Goal: Information Seeking & Learning: Learn about a topic

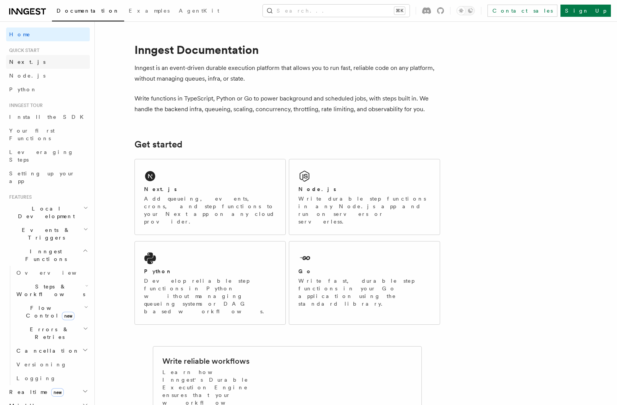
click at [40, 63] on link "Next.js" at bounding box center [48, 62] width 84 height 14
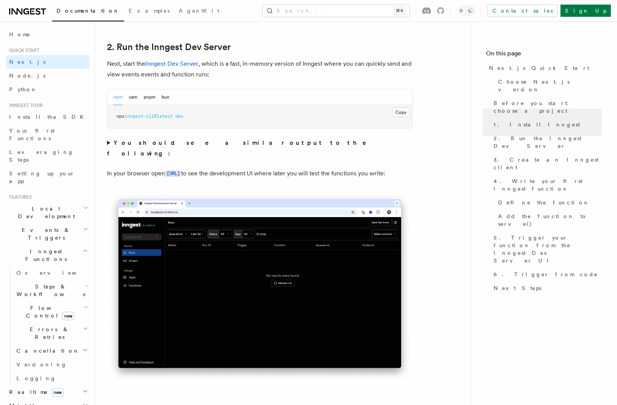
scroll to position [519, 0]
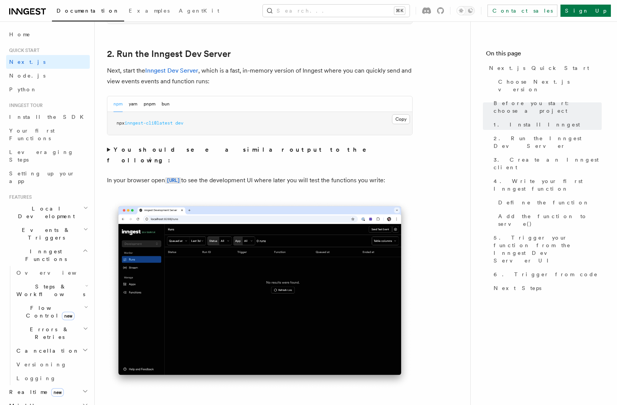
click at [196, 125] on pre "npx inngest-cli@latest dev" at bounding box center [259, 123] width 305 height 23
drag, startPoint x: 201, startPoint y: 123, endPoint x: 114, endPoint y: 123, distance: 87.1
click at [114, 123] on pre "npx inngest-cli@latest dev" at bounding box center [259, 123] width 305 height 23
copy span "npx inngest-cli@latest dev"
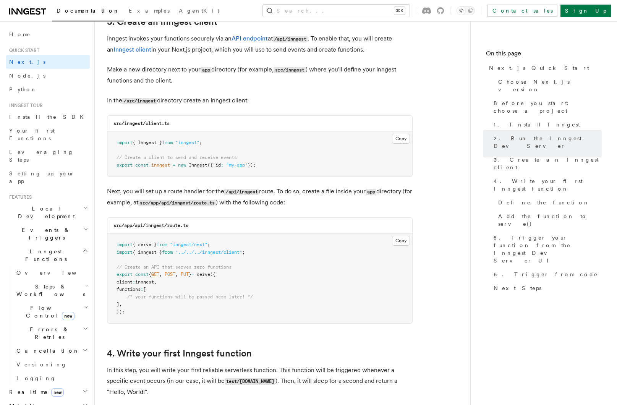
scroll to position [904, 0]
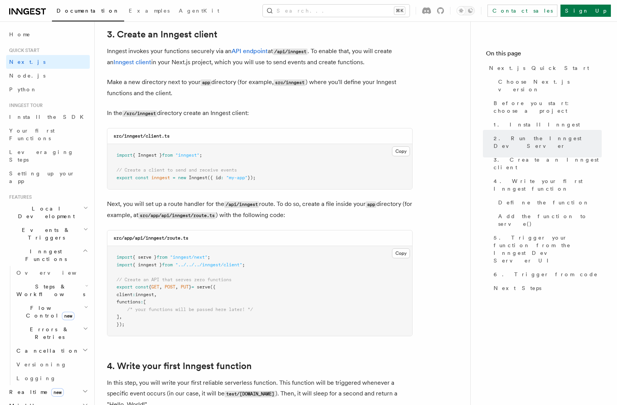
click at [284, 177] on pre "import { Inngest } from "inngest" ; // Create a client to send and receive even…" at bounding box center [259, 166] width 305 height 45
drag, startPoint x: 281, startPoint y: 178, endPoint x: 117, endPoint y: 155, distance: 166.0
click at [117, 155] on pre "import { Inngest } from "inngest" ; // Create a client to send and receive even…" at bounding box center [259, 166] width 305 height 45
copy code "import { Inngest } from "inngest" ; // Create a client to send and receive even…"
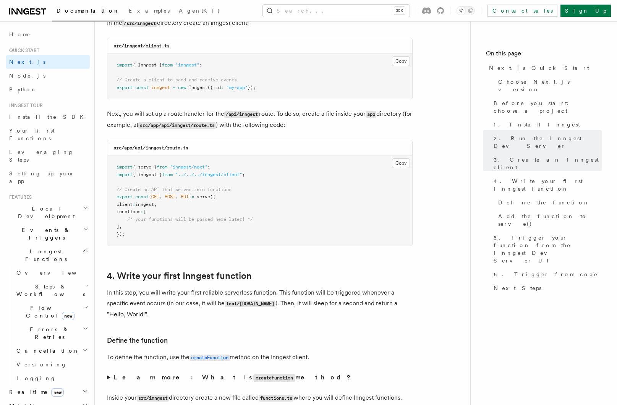
scroll to position [994, 0]
click at [146, 230] on pre "import { serve } from "inngest/next" ; import { inngest } from "../../../innges…" at bounding box center [259, 201] width 305 height 90
click at [133, 234] on pre "import { serve } from "inngest/next" ; import { inngest } from "../../../innges…" at bounding box center [259, 201] width 305 height 90
click at [126, 232] on pre "import { serve } from "inngest/next" ; import { inngest } from "../../../innges…" at bounding box center [259, 201] width 305 height 90
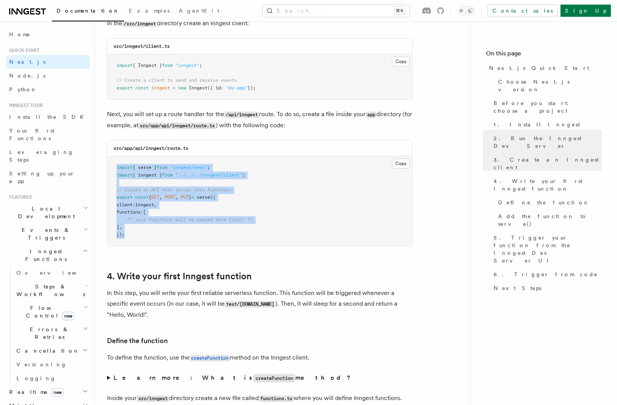
drag, startPoint x: 125, startPoint y: 235, endPoint x: 107, endPoint y: 169, distance: 68.0
click at [107, 169] on div "src/app/api/inngest/route.ts Copy Copied import { serve } from "inngest/next" ;…" at bounding box center [260, 193] width 306 height 106
copy code "import { serve } from "inngest/next" ; import { inngest } from "../../../innges…"
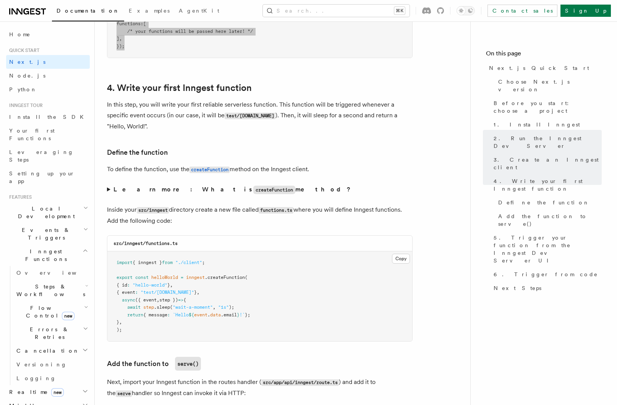
scroll to position [1182, 0]
click at [132, 322] on pre "import { inngest } from "./client" ; export const helloWorld = inngest .createF…" at bounding box center [259, 297] width 305 height 90
click at [133, 328] on pre "import { inngest } from "./client" ; export const helloWorld = inngest .createF…" at bounding box center [259, 297] width 305 height 90
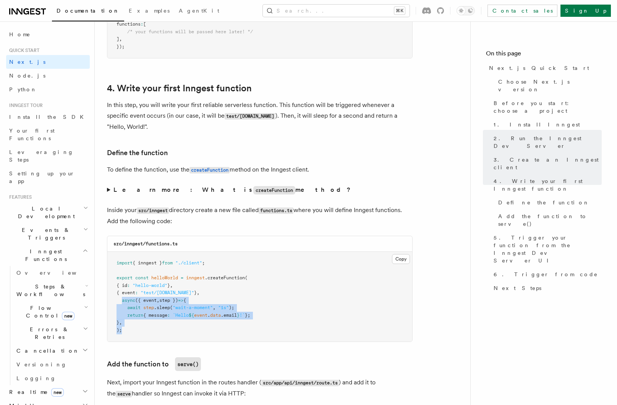
drag, startPoint x: 127, startPoint y: 329, endPoint x: 121, endPoint y: 303, distance: 26.9
click at [121, 303] on pre "import { inngest } from "./client" ; export const helloWorld = inngest .createF…" at bounding box center [259, 297] width 305 height 90
copy code "async ({ event , step }) => { await step .sleep ( "wait-a-moment" , "1s" ); ret…"
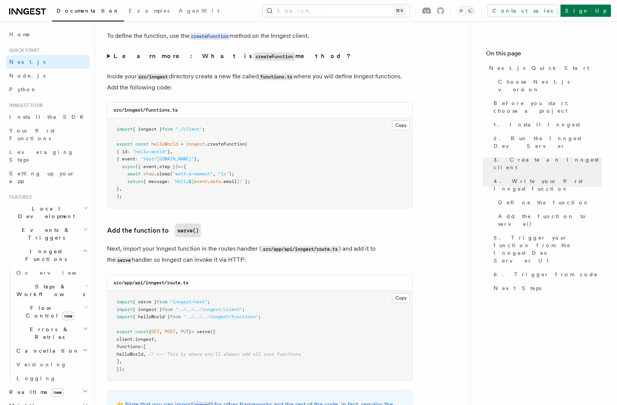
scroll to position [1163, 0]
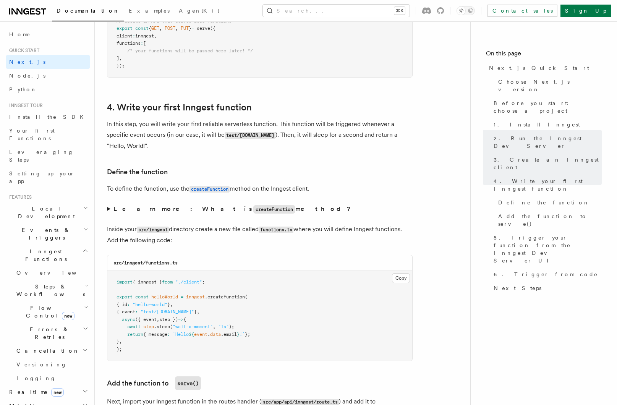
click at [126, 194] on p "To define the function, use the createFunction method on the Inngest client." at bounding box center [260, 188] width 306 height 11
click at [107, 209] on summary "Learn more: What is createFunction method?" at bounding box center [260, 209] width 306 height 11
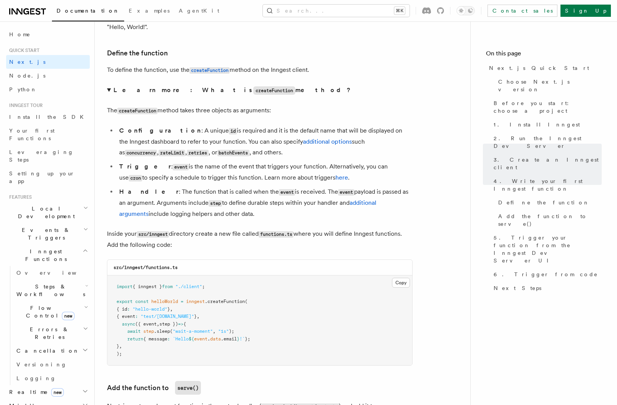
scroll to position [1282, 0]
drag, startPoint x: 171, startPoint y: 131, endPoint x: 303, endPoint y: 127, distance: 131.6
click at [303, 127] on li "Configuration : A unique id is required and it is the default name that will be…" at bounding box center [265, 141] width 296 height 33
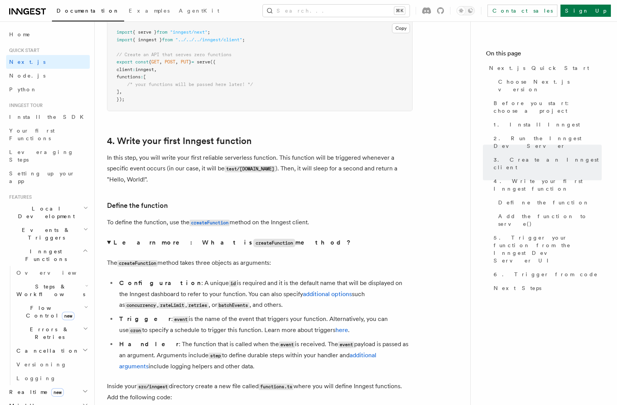
scroll to position [1129, 0]
click at [287, 161] on p "In this step, you will write your first reliable serverless function. This func…" at bounding box center [260, 169] width 306 height 32
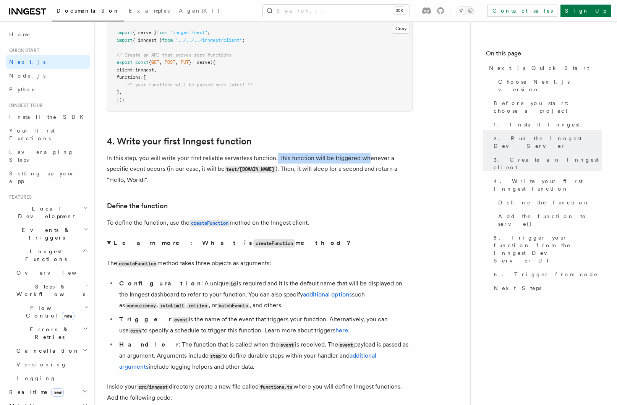
drag, startPoint x: 275, startPoint y: 158, endPoint x: 368, endPoint y: 156, distance: 92.5
click at [368, 156] on p "In this step, you will write your first reliable serverless function. This func…" at bounding box center [260, 169] width 306 height 32
click at [131, 171] on p "In this step, you will write your first reliable serverless function. This func…" at bounding box center [260, 169] width 306 height 32
drag, startPoint x: 134, startPoint y: 170, endPoint x: 219, endPoint y: 169, distance: 84.9
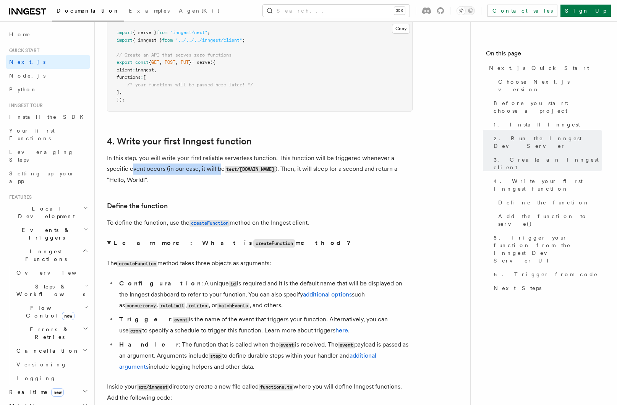
click at [219, 169] on p "In this step, you will write your first reliable serverless function. This func…" at bounding box center [260, 169] width 306 height 32
drag, startPoint x: 226, startPoint y: 169, endPoint x: 268, endPoint y: 169, distance: 42.4
click at [268, 169] on code "test/[DOMAIN_NAME]" at bounding box center [250, 169] width 51 height 6
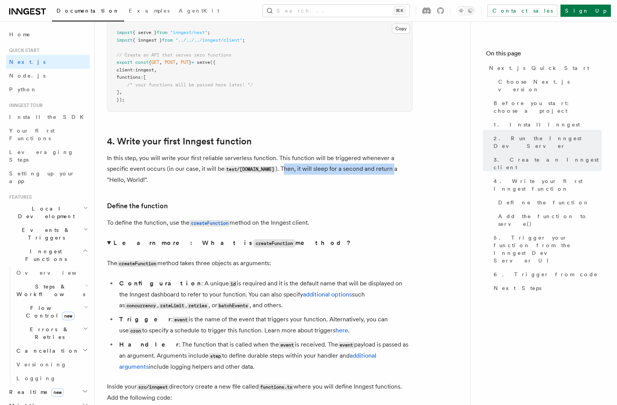
drag, startPoint x: 279, startPoint y: 169, endPoint x: 389, endPoint y: 169, distance: 110.5
click at [389, 169] on p "In this step, you will write your first reliable serverless function. This func…" at bounding box center [260, 169] width 306 height 32
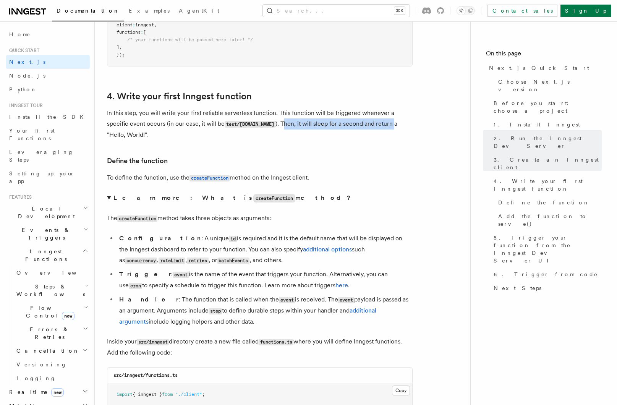
scroll to position [1181, 0]
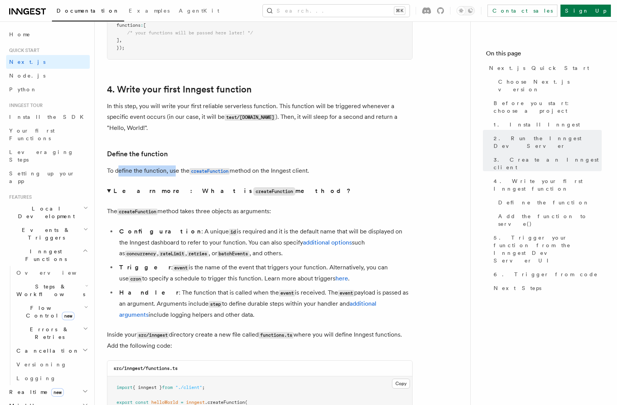
drag, startPoint x: 122, startPoint y: 173, endPoint x: 178, endPoint y: 170, distance: 56.6
click at [178, 170] on p "To define the function, use the createFunction method on the Inngest client." at bounding box center [260, 171] width 306 height 11
drag, startPoint x: 255, startPoint y: 170, endPoint x: 292, endPoint y: 170, distance: 37.5
click at [292, 170] on p "To define the function, use the createFunction method on the Inngest client." at bounding box center [260, 171] width 306 height 11
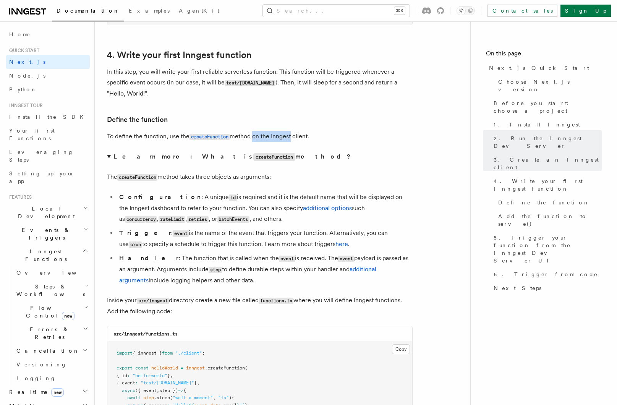
scroll to position [1254, 0]
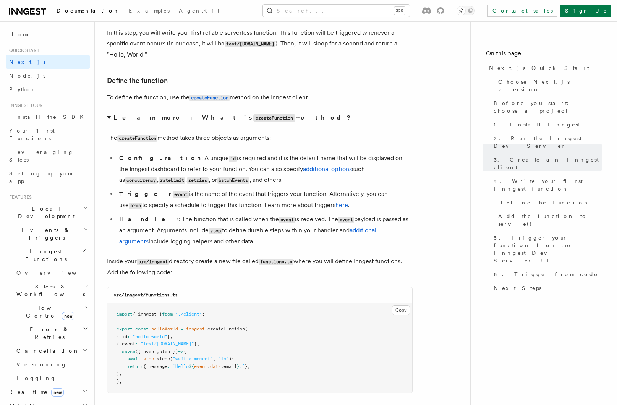
click at [111, 118] on summary "Learn more: What is createFunction method?" at bounding box center [260, 117] width 306 height 11
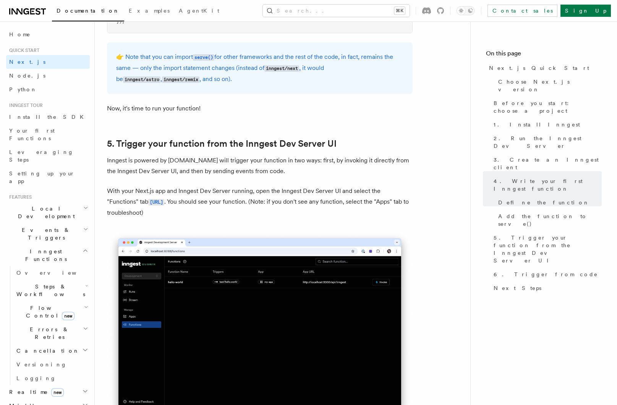
scroll to position [1664, 0]
drag, startPoint x: 112, startPoint y: 161, endPoint x: 191, endPoint y: 160, distance: 79.5
click at [191, 160] on p "Inngest is powered by [DOMAIN_NAME] will trigger your function in two ways: fir…" at bounding box center [260, 165] width 306 height 21
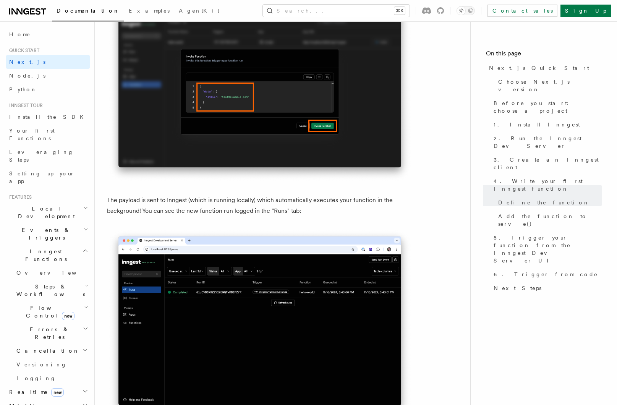
scroll to position [2457, 0]
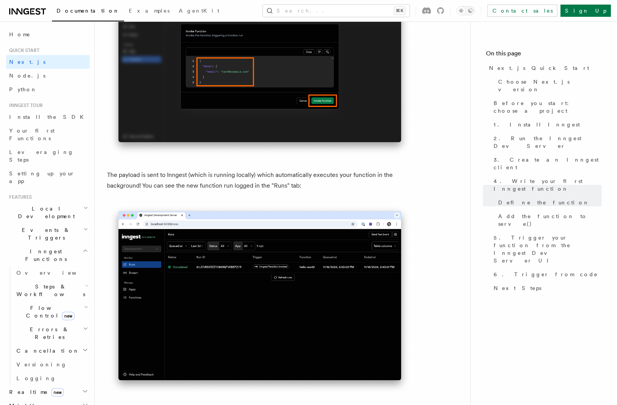
click at [115, 176] on p "The payload is sent to Inngest (which is running locally) which automatically e…" at bounding box center [260, 180] width 306 height 21
drag, startPoint x: 106, startPoint y: 177, endPoint x: 285, endPoint y: 175, distance: 178.9
click at [285, 175] on div "Quick start Next.js Quick Start In this tutorial you will add Inngest to a Next…" at bounding box center [295, 112] width 400 height 5138
click at [282, 176] on p "The payload is sent to Inngest (which is running locally) which automatically e…" at bounding box center [260, 180] width 306 height 21
drag, startPoint x: 263, startPoint y: 176, endPoint x: 366, endPoint y: 177, distance: 103.2
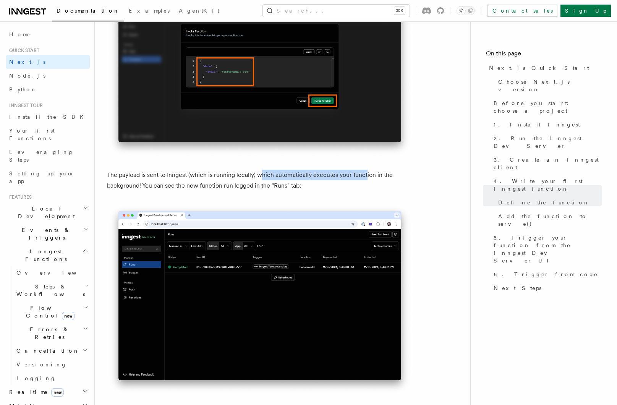
click at [366, 177] on p "The payload is sent to Inngest (which is running locally) which automatically e…" at bounding box center [260, 180] width 306 height 21
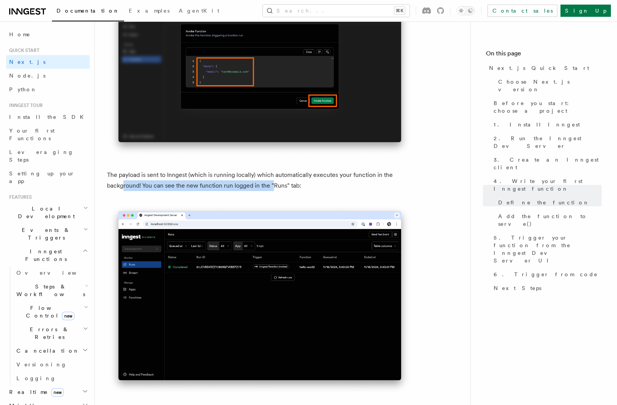
drag, startPoint x: 123, startPoint y: 185, endPoint x: 272, endPoint y: 186, distance: 149.1
click at [272, 186] on p "The payload is sent to Inngest (which is running locally) which automatically e…" at bounding box center [260, 180] width 306 height 21
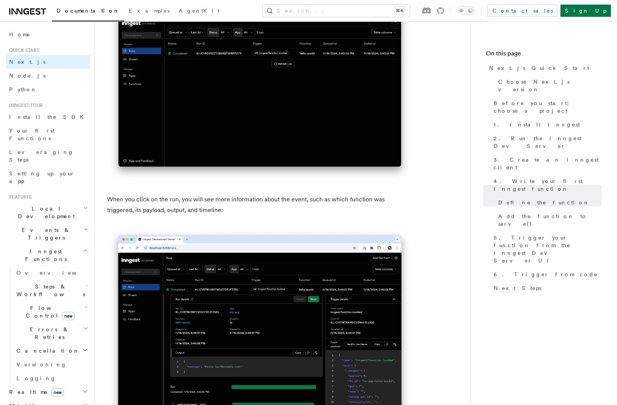
scroll to position [2703, 0]
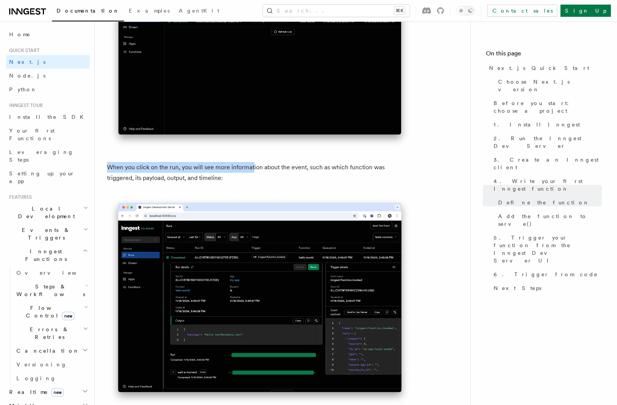
drag, startPoint x: 106, startPoint y: 169, endPoint x: 255, endPoint y: 168, distance: 148.7
click at [255, 168] on p "When you click on the run, you will see more information about the event, such …" at bounding box center [260, 172] width 306 height 21
click at [195, 168] on p "When you click on the run, you will see more information about the event, such …" at bounding box center [260, 172] width 306 height 21
click at [183, 168] on p "When you click on the run, you will see more information about the event, such …" at bounding box center [260, 172] width 306 height 21
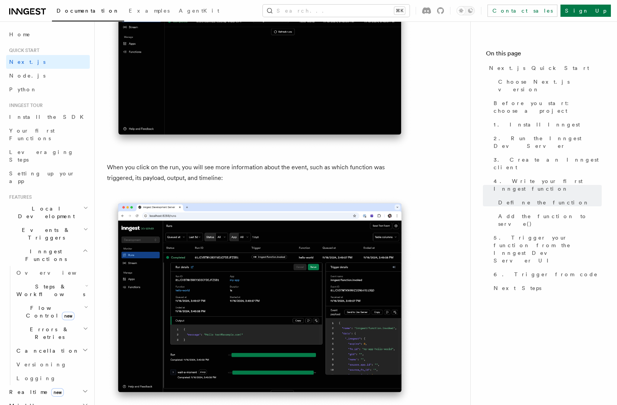
click at [170, 168] on p "When you click on the run, you will see more information about the event, such …" at bounding box center [260, 172] width 306 height 21
click at [141, 168] on p "When you click on the run, you will see more information about the event, such …" at bounding box center [260, 172] width 306 height 21
drag, startPoint x: 114, startPoint y: 168, endPoint x: 195, endPoint y: 169, distance: 81.0
click at [195, 169] on p "When you click on the run, you will see more information about the event, such …" at bounding box center [260, 172] width 306 height 21
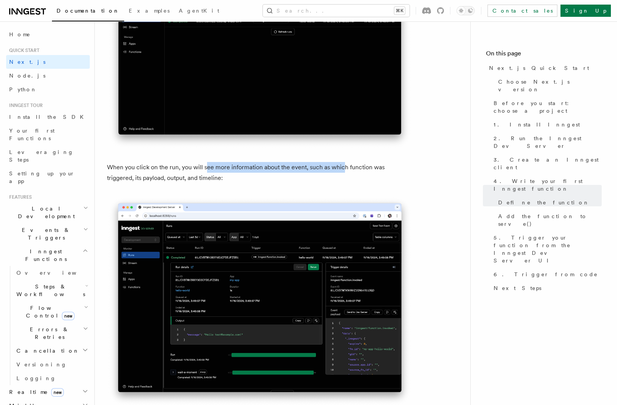
drag, startPoint x: 210, startPoint y: 169, endPoint x: 349, endPoint y: 167, distance: 139.5
click at [349, 167] on p "When you click on the run, you will see more information about the event, such …" at bounding box center [260, 172] width 306 height 21
drag, startPoint x: 193, startPoint y: 168, endPoint x: 305, endPoint y: 168, distance: 111.6
click at [305, 168] on p "When you click on the run, you will see more information about the event, such …" at bounding box center [260, 172] width 306 height 21
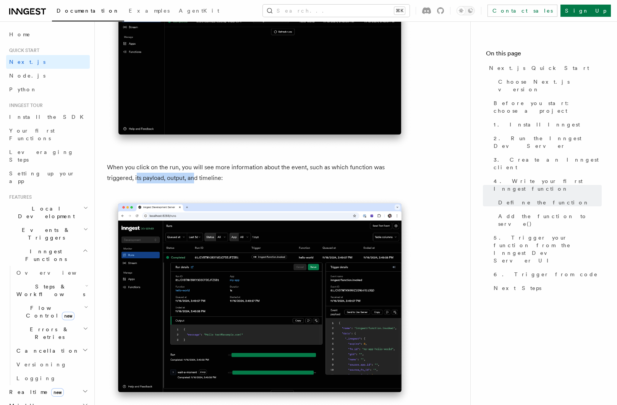
drag, startPoint x: 109, startPoint y: 177, endPoint x: 166, endPoint y: 177, distance: 57.0
click at [166, 177] on p "When you click on the run, you will see more information about the event, such …" at bounding box center [260, 172] width 306 height 21
drag, startPoint x: 140, startPoint y: 178, endPoint x: 177, endPoint y: 178, distance: 36.3
click at [177, 178] on p "When you click on the run, you will see more information about the event, such …" at bounding box center [260, 172] width 306 height 21
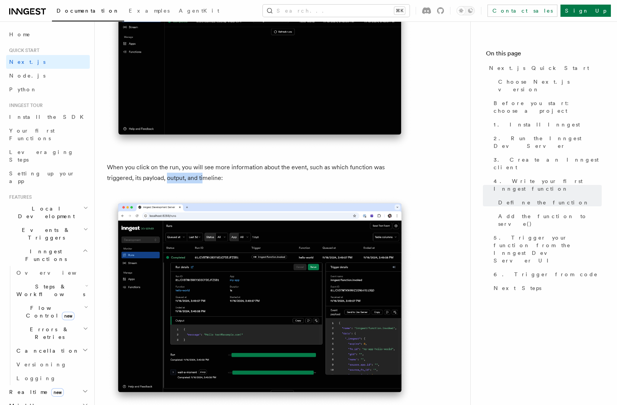
click at [177, 178] on p "When you click on the run, you will see more information about the event, such …" at bounding box center [260, 172] width 306 height 21
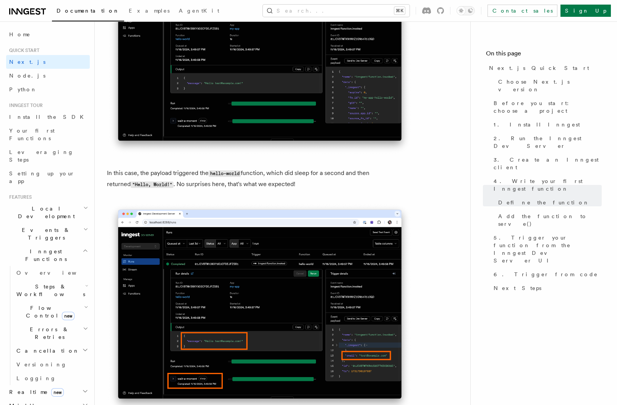
scroll to position [2956, 0]
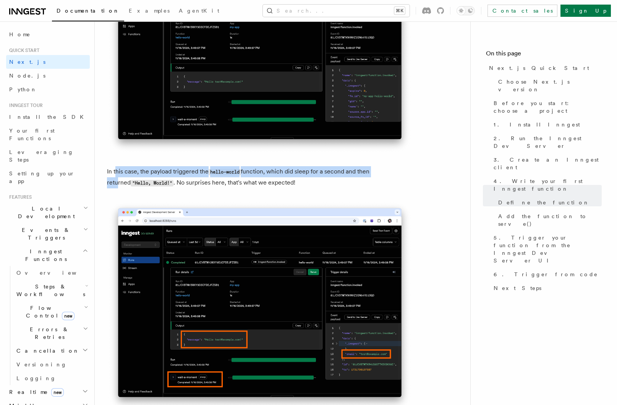
drag, startPoint x: 115, startPoint y: 173, endPoint x: 381, endPoint y: 171, distance: 266.4
click at [381, 171] on p "In this case, the payload triggered the hello-world function, which did sleep f…" at bounding box center [260, 177] width 306 height 22
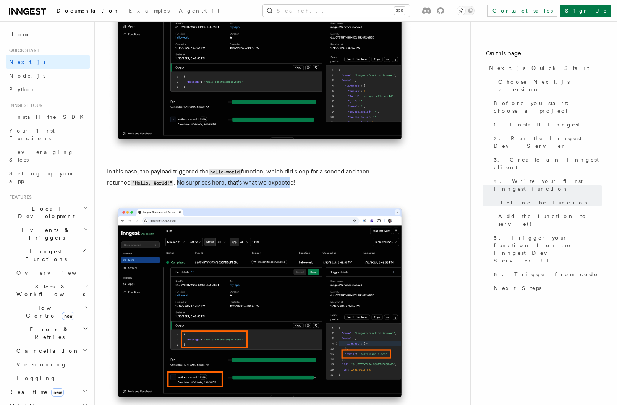
drag, startPoint x: 157, startPoint y: 183, endPoint x: 268, endPoint y: 182, distance: 110.8
click at [267, 182] on p "In this case, the payload triggered the hello-world function, which did sleep f…" at bounding box center [260, 177] width 306 height 22
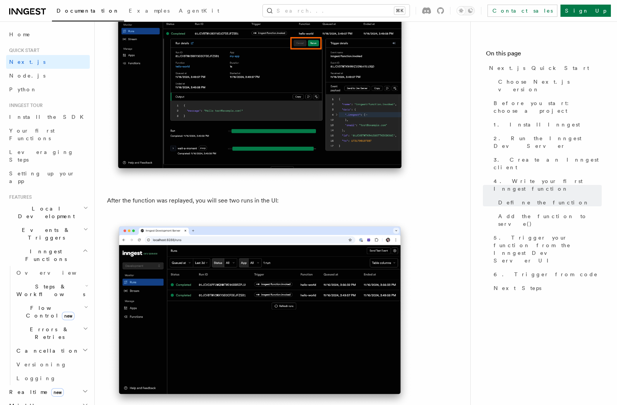
scroll to position [3479, 0]
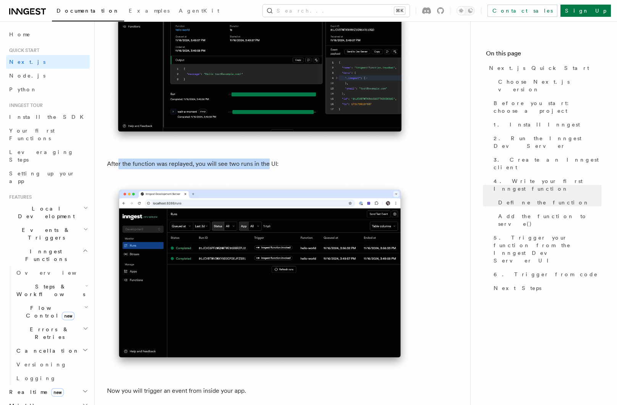
drag, startPoint x: 119, startPoint y: 168, endPoint x: 269, endPoint y: 166, distance: 149.8
click at [269, 166] on p "After the function was replayed, you will see two runs in the UI:" at bounding box center [260, 164] width 306 height 11
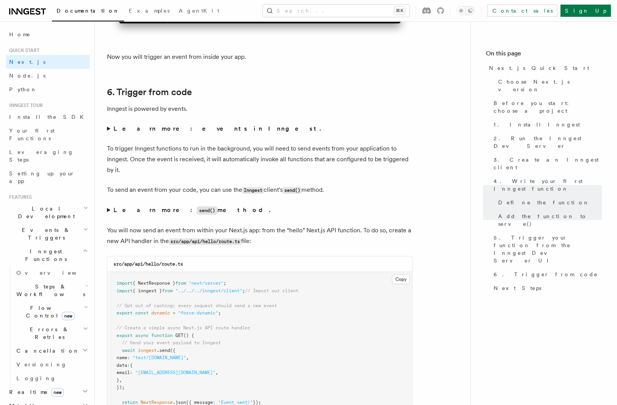
scroll to position [3823, 0]
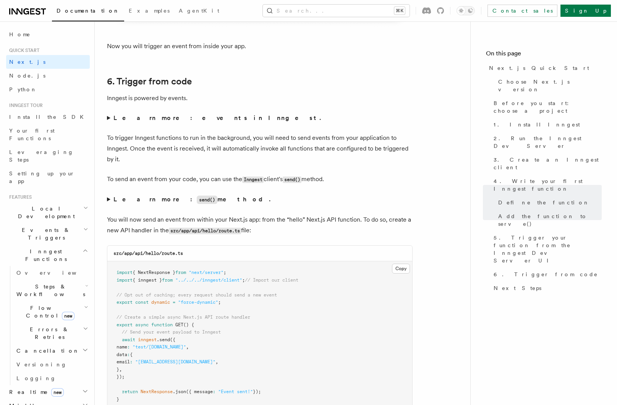
click at [110, 116] on summary "Learn more: events in Inngest." at bounding box center [260, 118] width 306 height 11
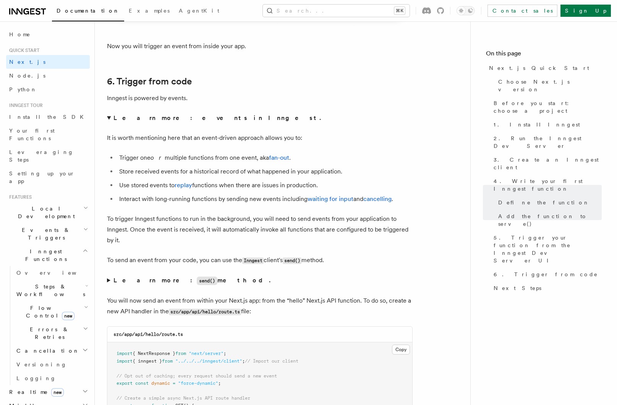
click at [110, 117] on summary "Learn more: events in Inngest." at bounding box center [260, 118] width 306 height 11
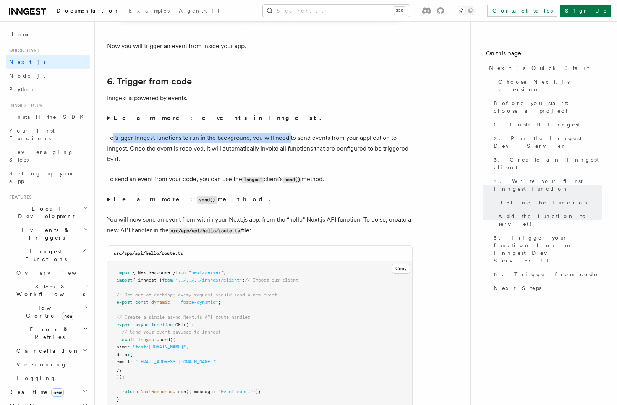
drag, startPoint x: 114, startPoint y: 140, endPoint x: 290, endPoint y: 139, distance: 177.0
click at [290, 139] on p "To trigger Inngest functions to run in the background, you will need to send ev…" at bounding box center [260, 149] width 306 height 32
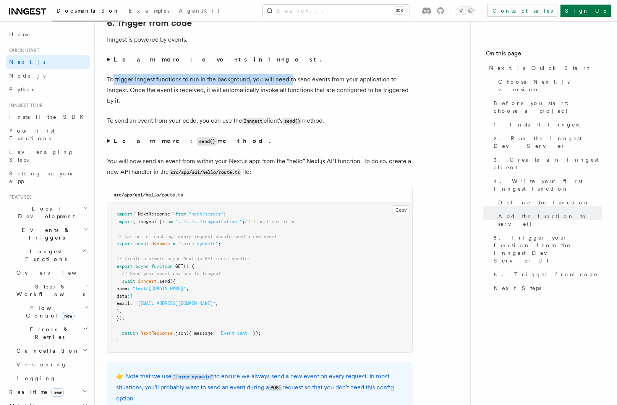
scroll to position [3882, 0]
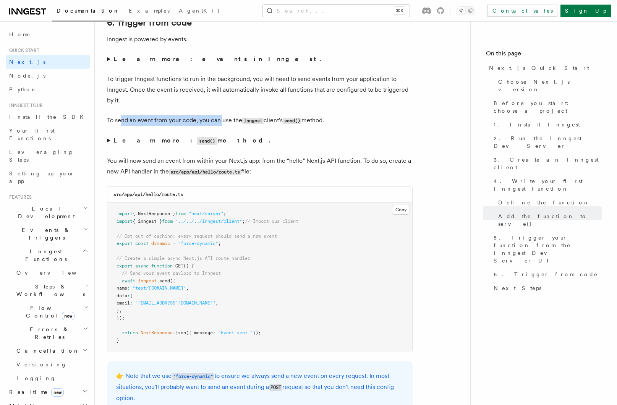
drag, startPoint x: 152, startPoint y: 120, endPoint x: 223, endPoint y: 120, distance: 70.7
click at [223, 120] on p "To send an event from your code, you can use the Inngest client's send() method." at bounding box center [260, 120] width 306 height 11
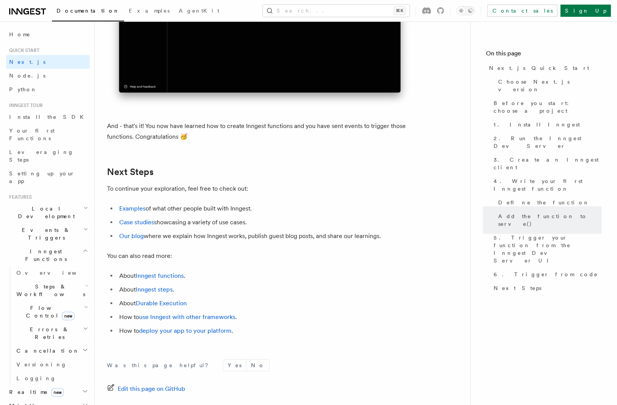
scroll to position [4662, 0]
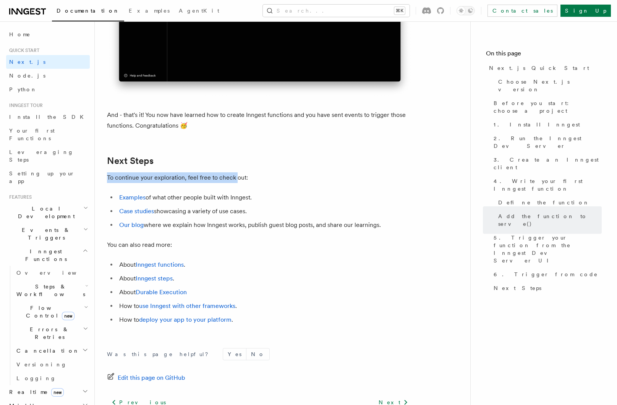
drag, startPoint x: 108, startPoint y: 189, endPoint x: 236, endPoint y: 187, distance: 128.1
click at [235, 183] on p "To continue your exploration, feel free to check out:" at bounding box center [260, 177] width 306 height 11
click at [236, 183] on p "To continue your exploration, feel free to check out:" at bounding box center [260, 177] width 306 height 11
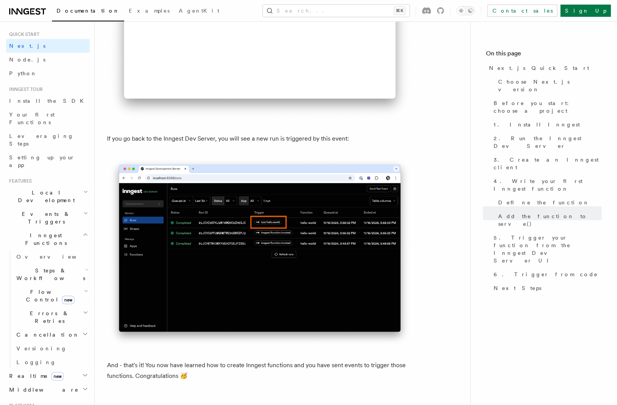
scroll to position [27, 0]
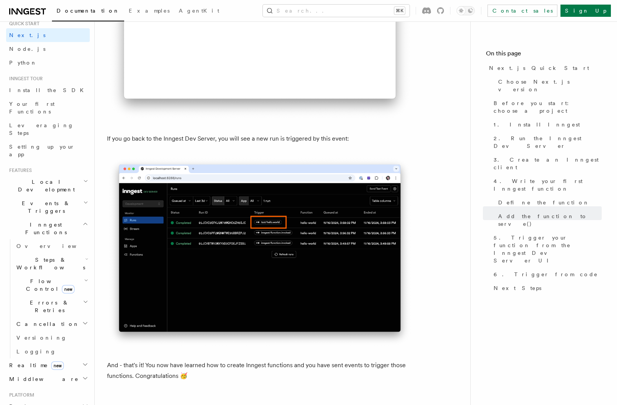
click at [41, 256] on span "Steps & Workflows" at bounding box center [49, 263] width 72 height 15
click at [44, 256] on span "Steps & Workflows" at bounding box center [49, 263] width 72 height 15
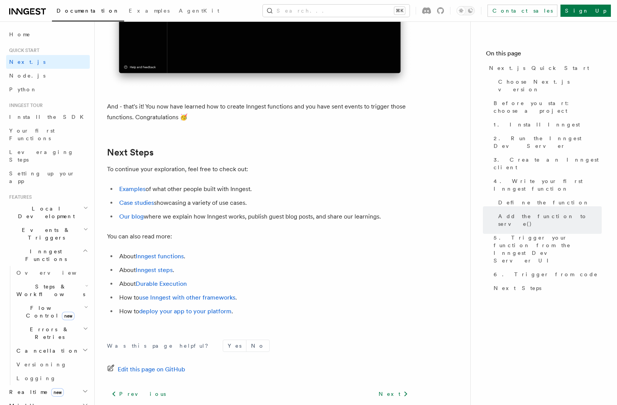
scroll to position [4670, 0]
click at [178, 195] on li "Examples of what other people built with Inngest." at bounding box center [265, 189] width 296 height 11
click at [141, 193] on link "Examples" at bounding box center [132, 189] width 26 height 7
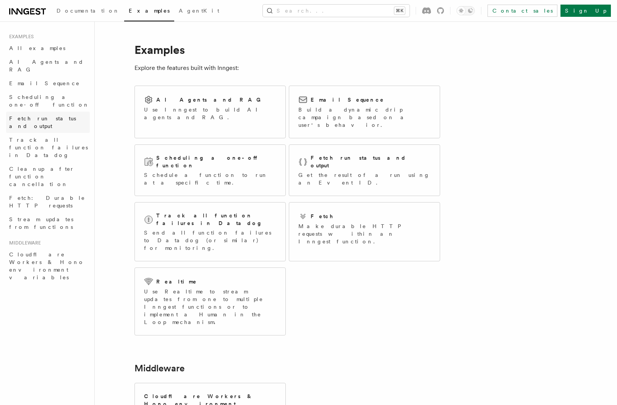
click at [28, 115] on span "Fetch run status and output" at bounding box center [42, 122] width 67 height 14
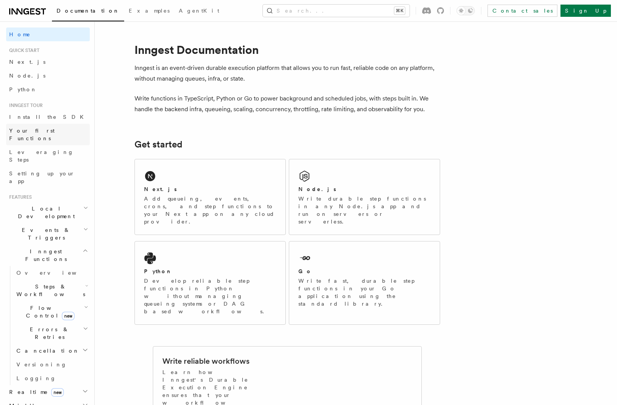
scroll to position [21, 0]
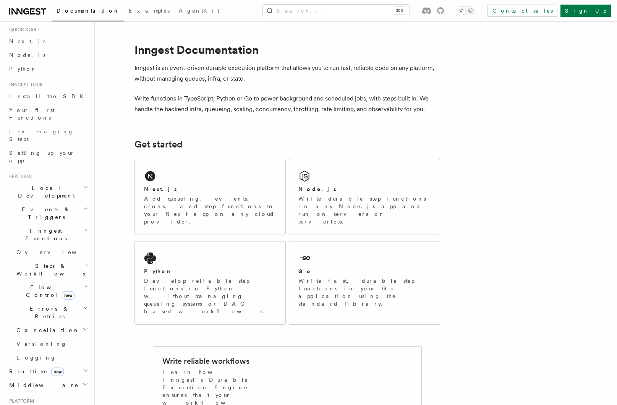
click at [33, 227] on span "Inngest Functions" at bounding box center [44, 234] width 76 height 15
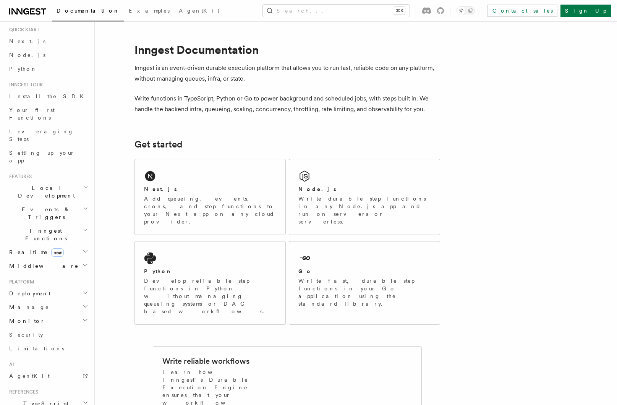
click at [33, 227] on span "Inngest Functions" at bounding box center [44, 234] width 76 height 15
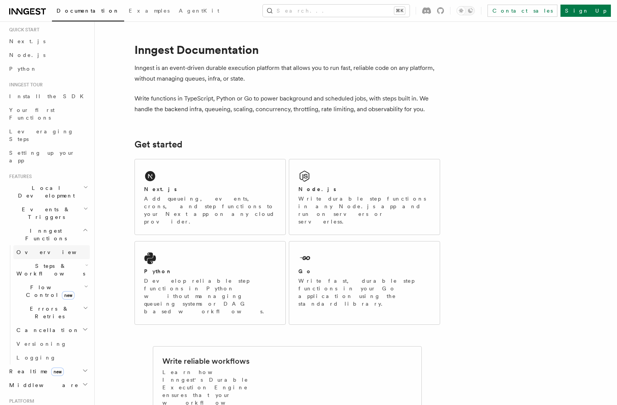
click at [31, 245] on link "Overview" at bounding box center [51, 252] width 76 height 14
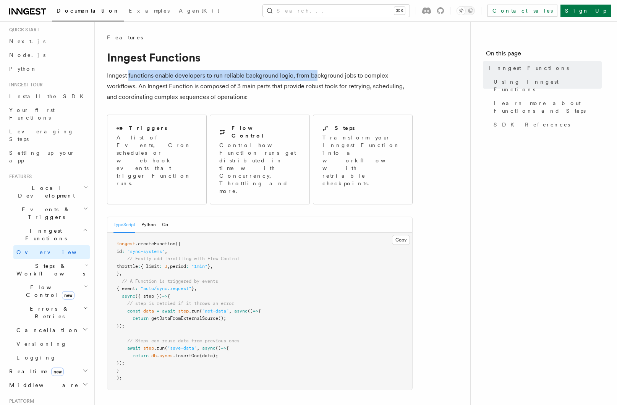
drag, startPoint x: 129, startPoint y: 73, endPoint x: 319, endPoint y: 76, distance: 190.0
click at [318, 76] on p "Inngest functions enable developers to run reliable background logic, from back…" at bounding box center [260, 86] width 306 height 32
click at [319, 76] on p "Inngest functions enable developers to run reliable background logic, from back…" at bounding box center [260, 86] width 306 height 32
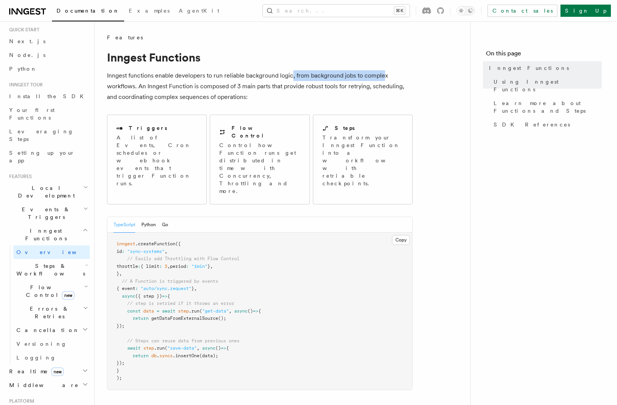
drag, startPoint x: 292, startPoint y: 75, endPoint x: 385, endPoint y: 74, distance: 92.1
click at [385, 74] on p "Inngest functions enable developers to run reliable background logic, from back…" at bounding box center [260, 86] width 306 height 32
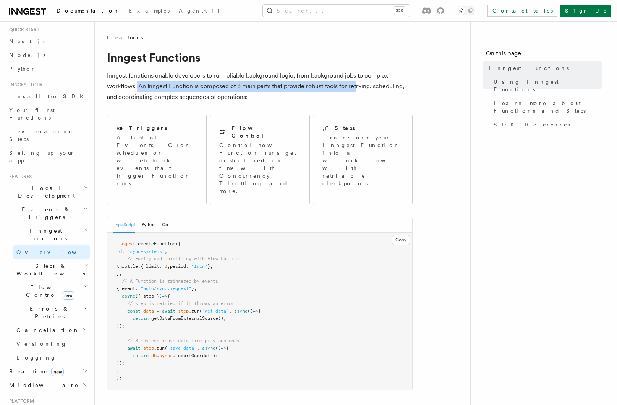
drag, startPoint x: 137, startPoint y: 87, endPoint x: 360, endPoint y: 81, distance: 222.9
click at [360, 81] on p "Inngest functions enable developers to run reliable background logic, from back…" at bounding box center [260, 86] width 306 height 32
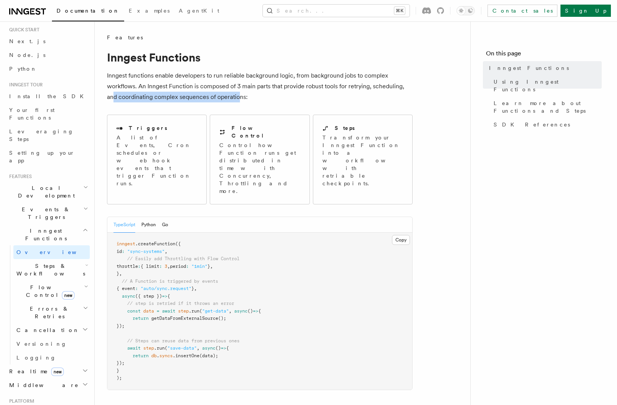
drag, startPoint x: 114, startPoint y: 96, endPoint x: 239, endPoint y: 94, distance: 125.0
click at [239, 94] on p "Inngest functions enable developers to run reliable background logic, from back…" at bounding box center [260, 86] width 306 height 32
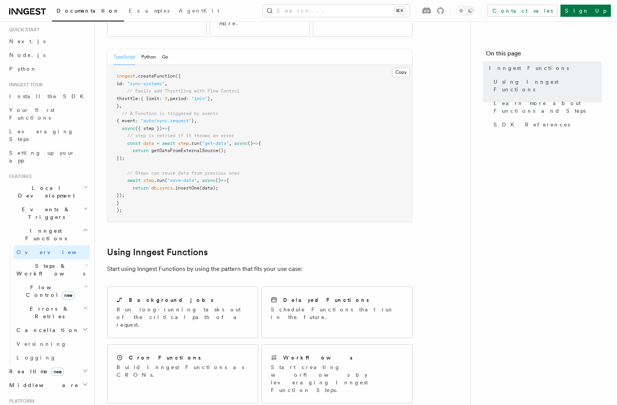
scroll to position [168, 0]
drag, startPoint x: 138, startPoint y: 107, endPoint x: 239, endPoint y: 105, distance: 101.3
click at [239, 105] on pre "inngest .createFunction ({ id : "sync-systems" , // Easily add Throttling with …" at bounding box center [259, 143] width 305 height 157
click at [136, 107] on pre "inngest .createFunction ({ id : "sync-systems" , // Easily add Throttling with …" at bounding box center [259, 143] width 305 height 157
drag, startPoint x: 136, startPoint y: 106, endPoint x: 240, endPoint y: 105, distance: 103.6
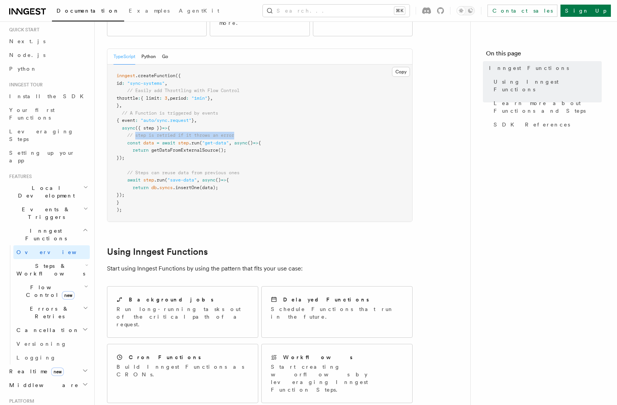
click at [240, 105] on pre "inngest .createFunction ({ id : "sync-systems" , // Easily add Throttling with …" at bounding box center [259, 143] width 305 height 157
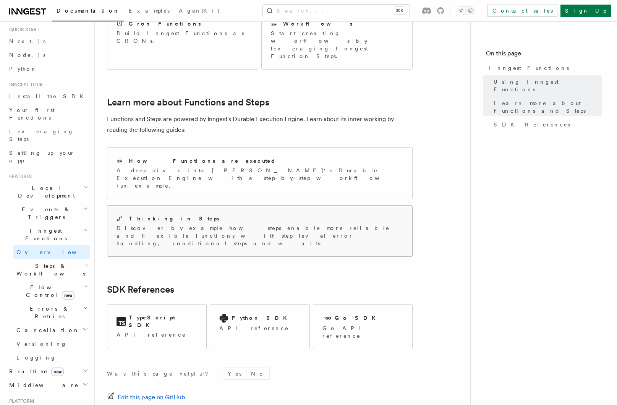
scroll to position [508, 0]
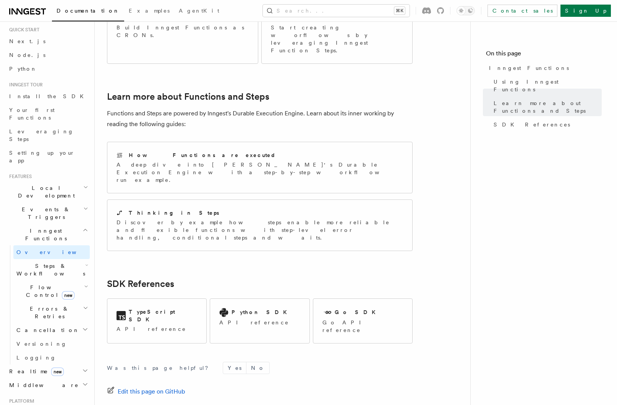
click at [46, 262] on span "Steps & Workflows" at bounding box center [49, 269] width 72 height 15
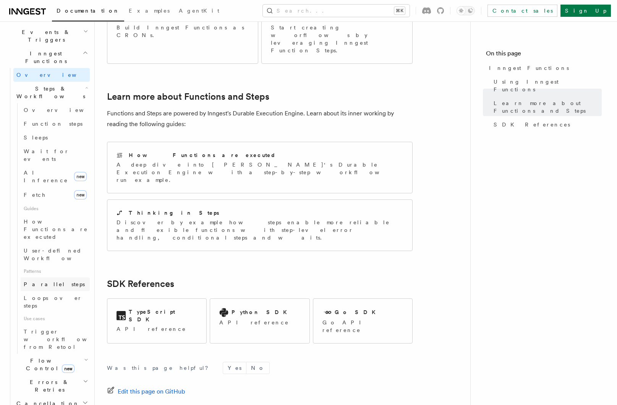
scroll to position [211, 0]
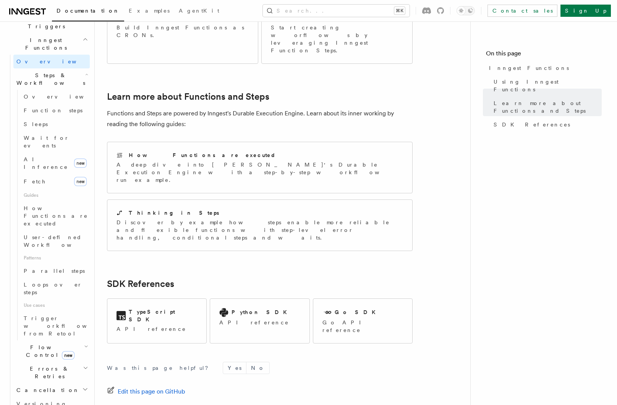
click at [42, 365] on span "Errors & Retries" at bounding box center [48, 372] width 70 height 15
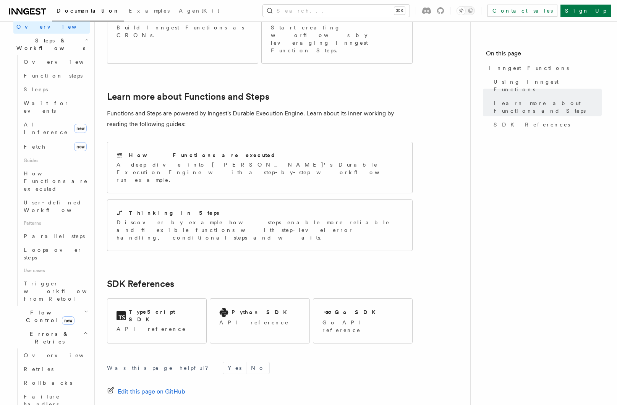
scroll to position [254, 0]
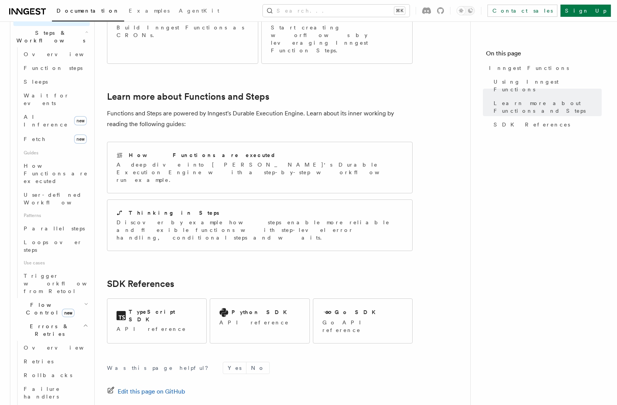
click at [43, 323] on span "Errors & Retries" at bounding box center [48, 330] width 70 height 15
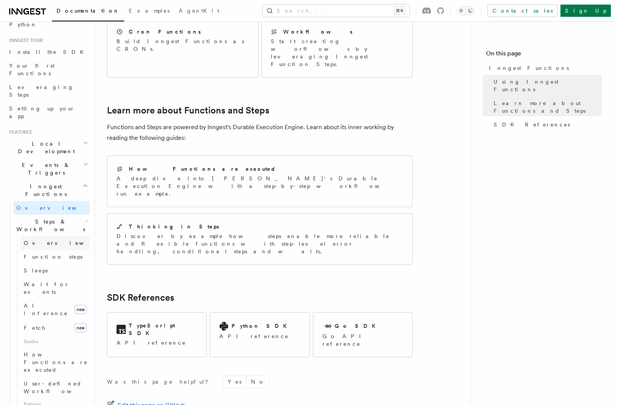
scroll to position [0, 0]
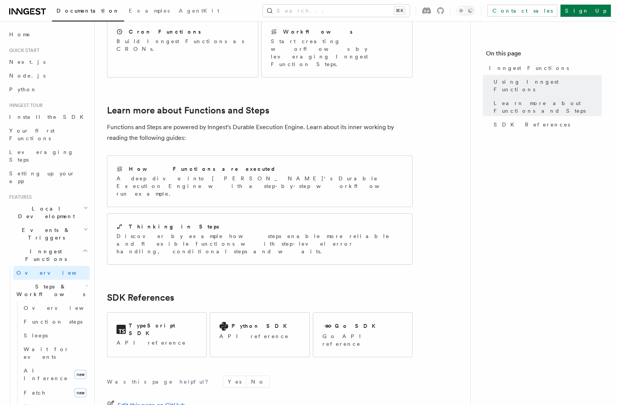
click at [59, 245] on h2 "Inngest Functions" at bounding box center [48, 255] width 84 height 21
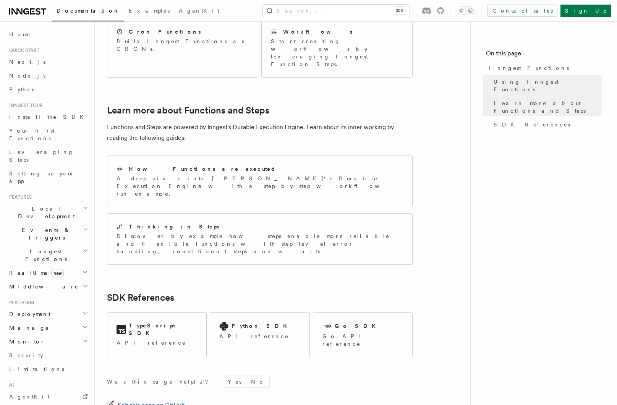
click at [66, 223] on h2 "Events & Triggers" at bounding box center [48, 233] width 84 height 21
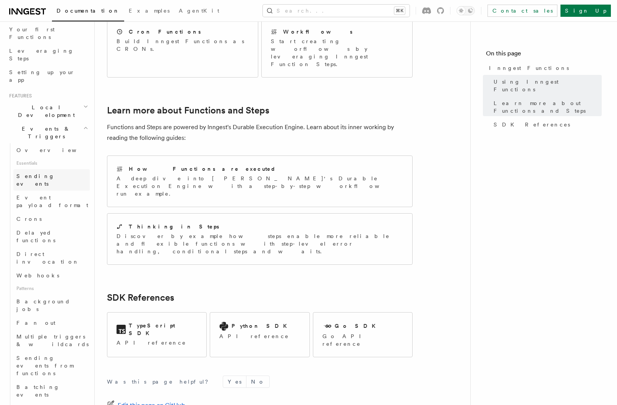
scroll to position [108, 0]
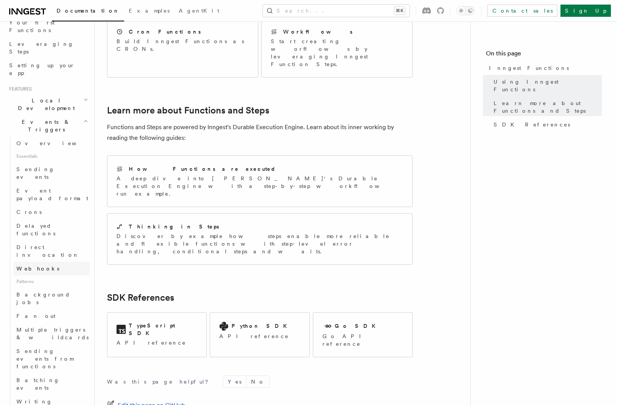
click at [52, 262] on link "Webhooks" at bounding box center [51, 269] width 76 height 14
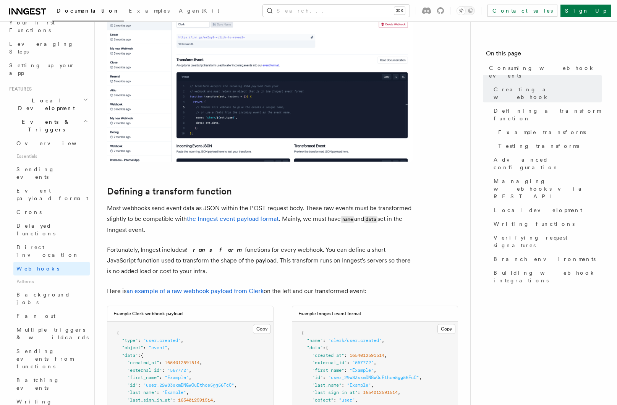
scroll to position [367, 0]
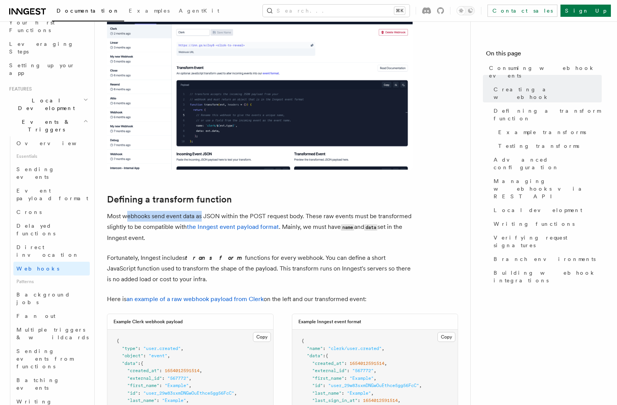
drag, startPoint x: 125, startPoint y: 216, endPoint x: 201, endPoint y: 217, distance: 76.4
click at [201, 217] on p "Most webhooks send event data as JSON within the POST request body. These raw e…" at bounding box center [260, 227] width 306 height 32
drag, startPoint x: 175, startPoint y: 217, endPoint x: 305, endPoint y: 216, distance: 130.0
click at [305, 216] on p "Most webhooks send event data as JSON within the POST request body. These raw e…" at bounding box center [260, 227] width 306 height 32
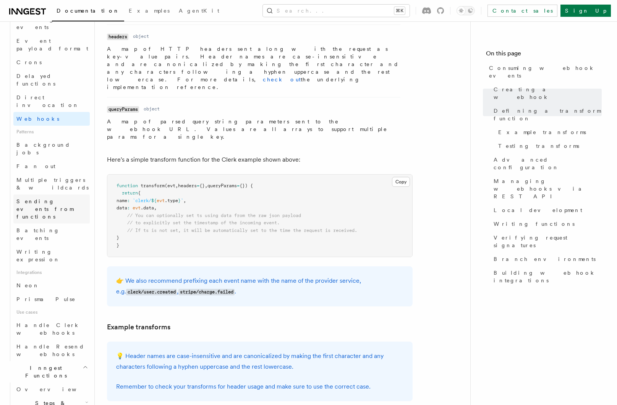
scroll to position [258, 0]
click at [54, 361] on h2 "Inngest Functions" at bounding box center [48, 371] width 84 height 21
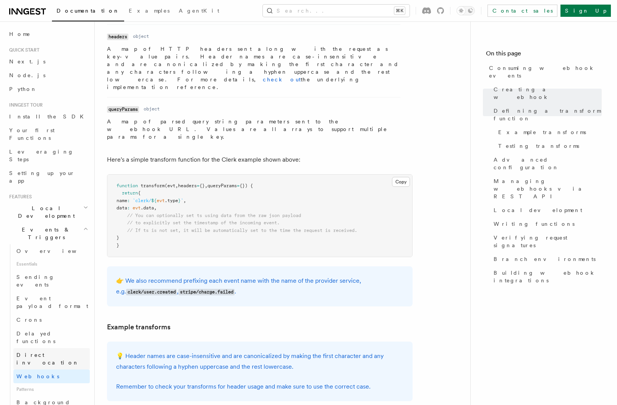
scroll to position [0, 0]
click at [69, 223] on h2 "Events & Triggers" at bounding box center [48, 233] width 84 height 21
